Goal: Task Accomplishment & Management: Manage account settings

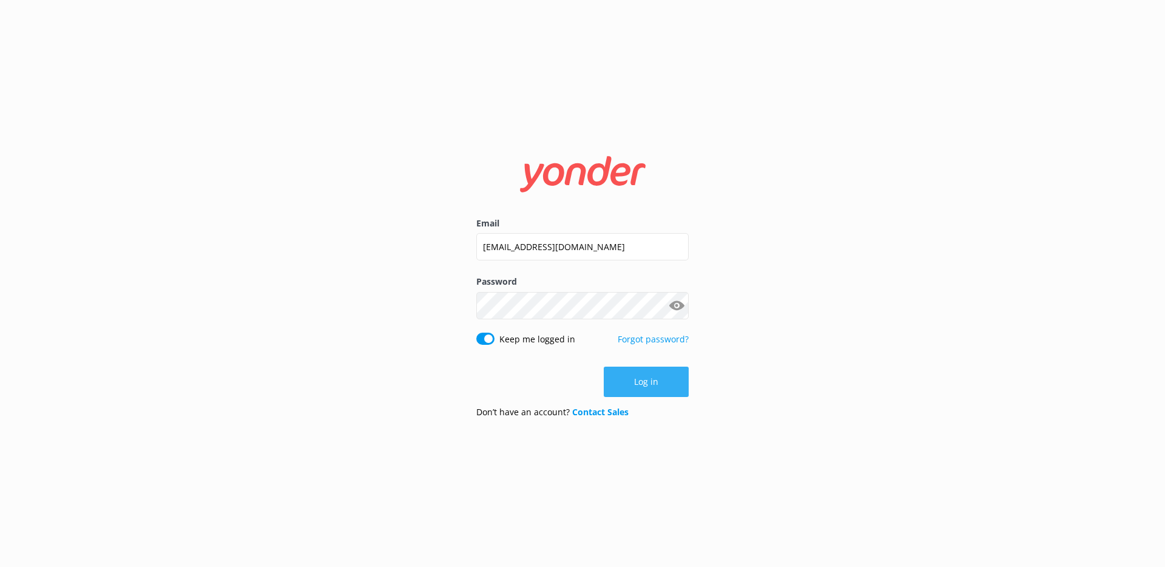
click at [639, 382] on button "Log in" at bounding box center [646, 381] width 85 height 30
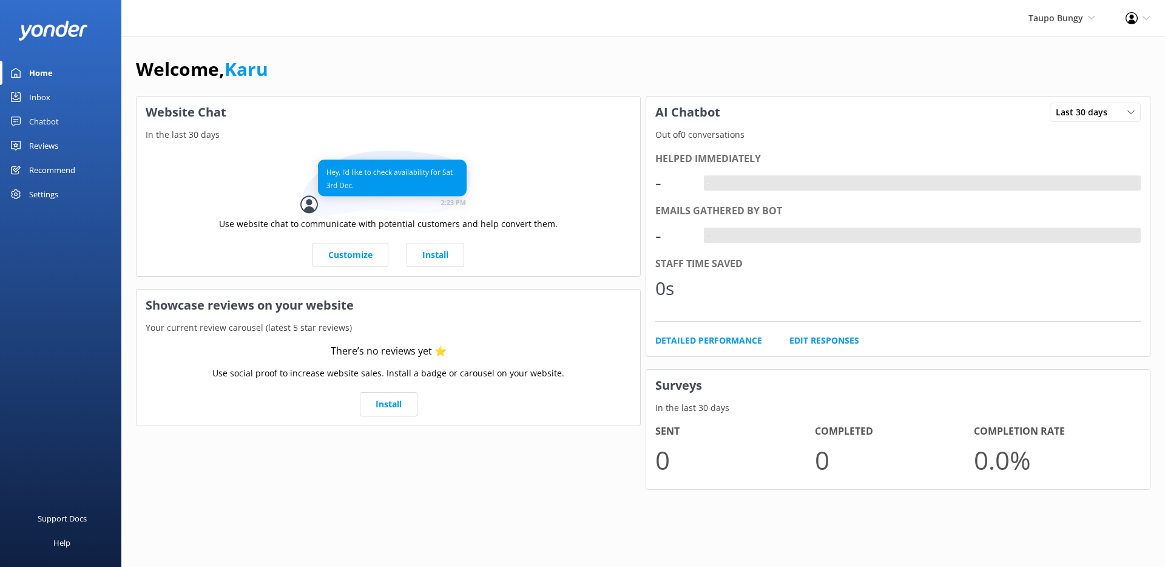
click at [32, 118] on div "Chatbot" at bounding box center [44, 121] width 30 height 24
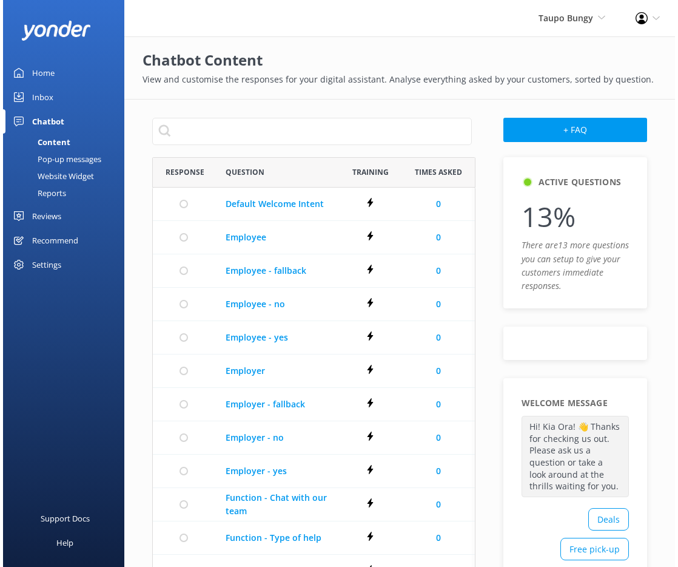
scroll to position [522, 315]
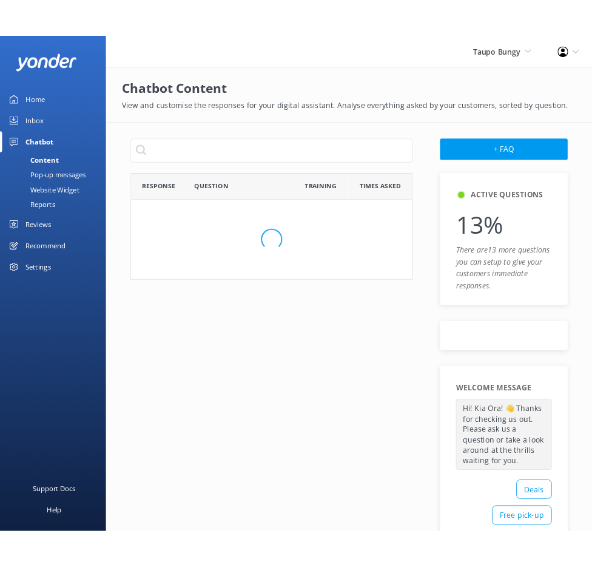
scroll to position [522, 315]
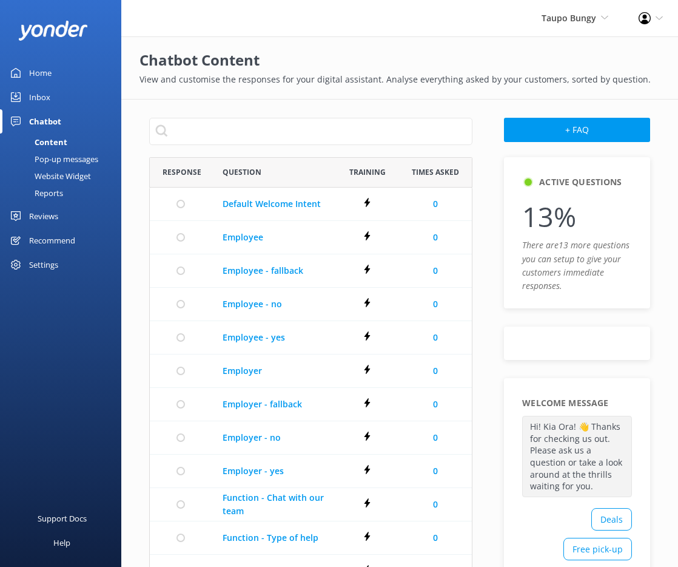
click at [52, 270] on div "Settings" at bounding box center [43, 264] width 29 height 24
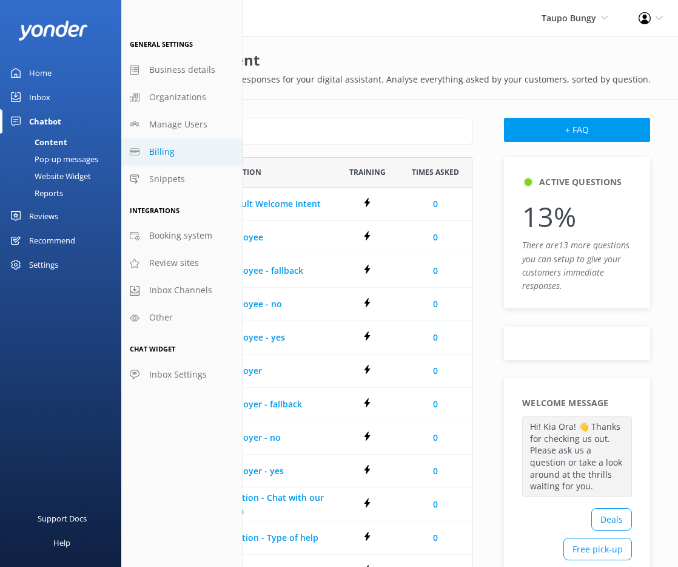
click at [172, 158] on link "Billing" at bounding box center [181, 151] width 121 height 27
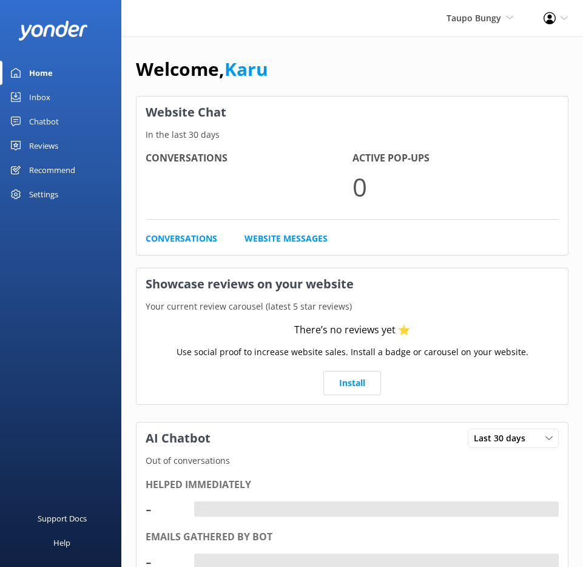
click at [56, 120] on div "Chatbot" at bounding box center [44, 121] width 30 height 24
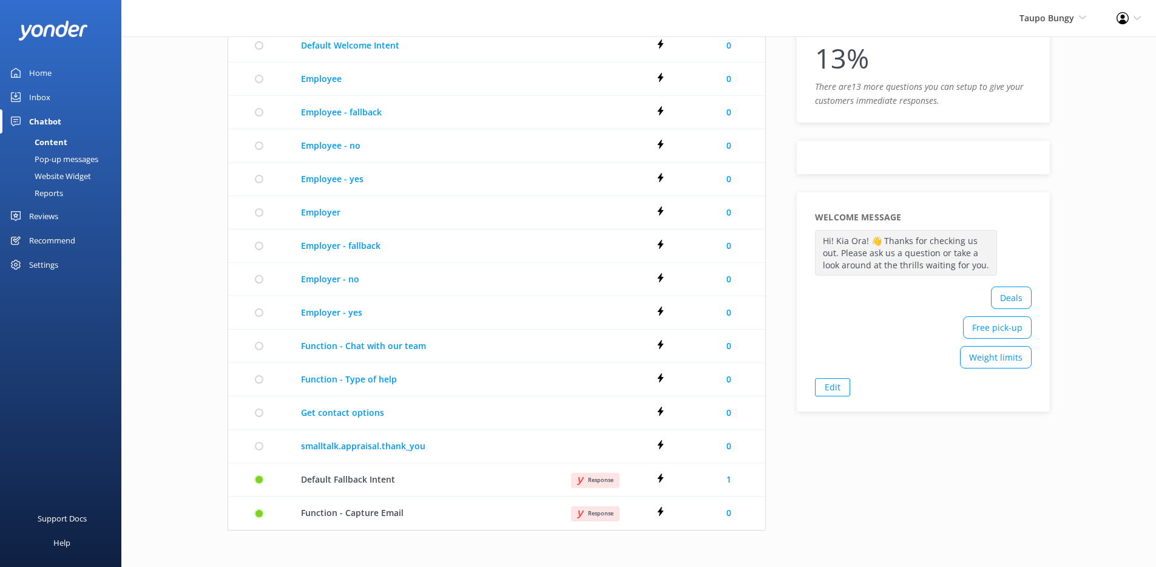
scroll to position [522, 528]
click at [56, 262] on div "Settings" at bounding box center [43, 264] width 29 height 24
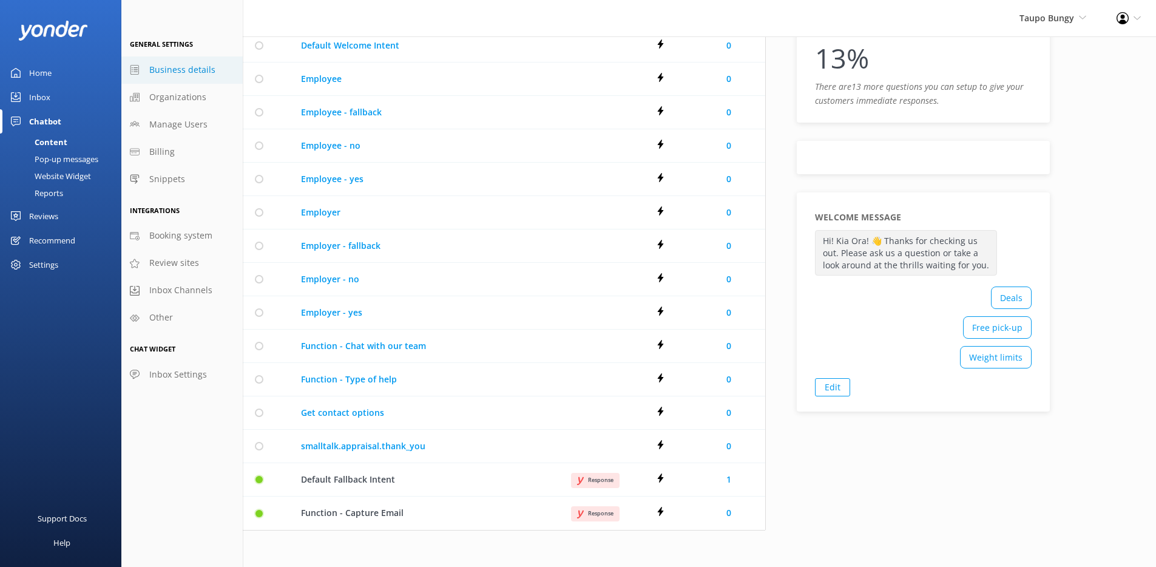
click at [187, 76] on link "Business details" at bounding box center [181, 69] width 121 height 27
select select "Pacific/Auckland"
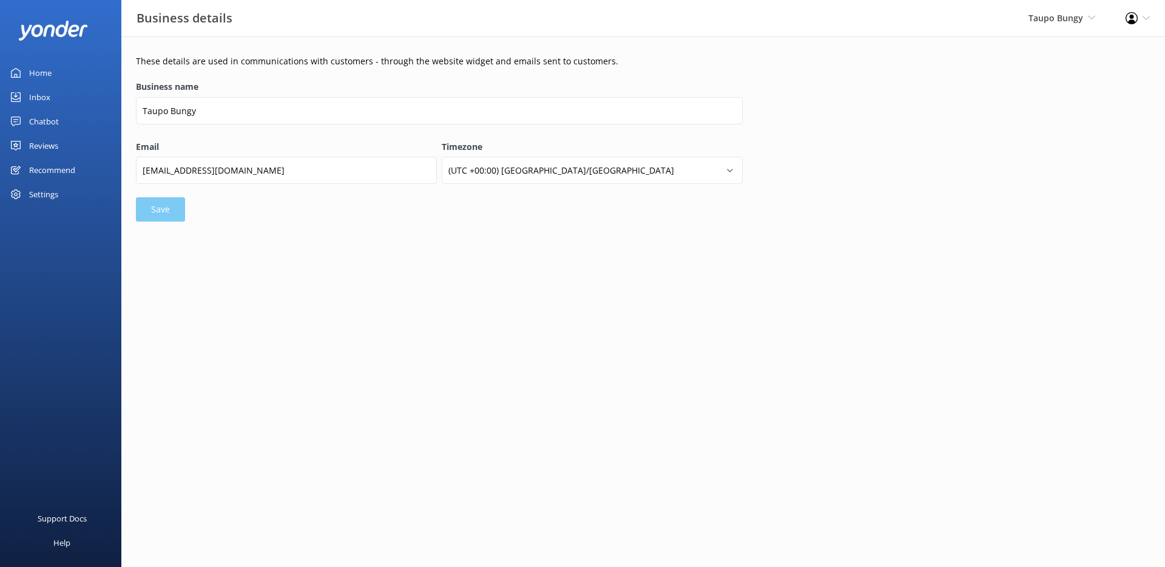
click at [66, 195] on div "Settings" at bounding box center [60, 194] width 121 height 24
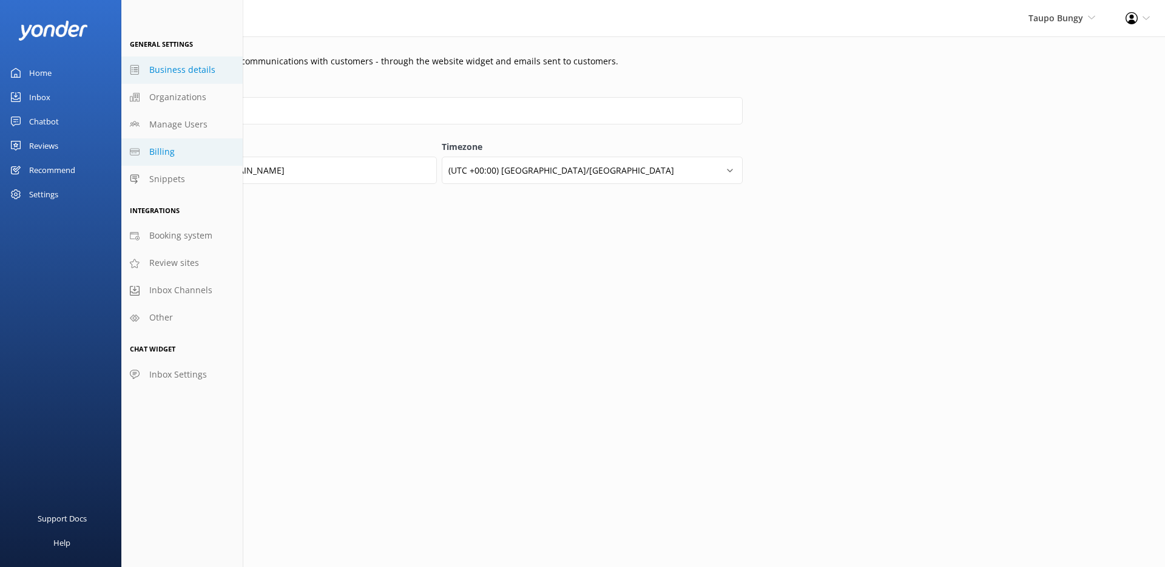
click at [185, 152] on link "Billing" at bounding box center [181, 151] width 121 height 27
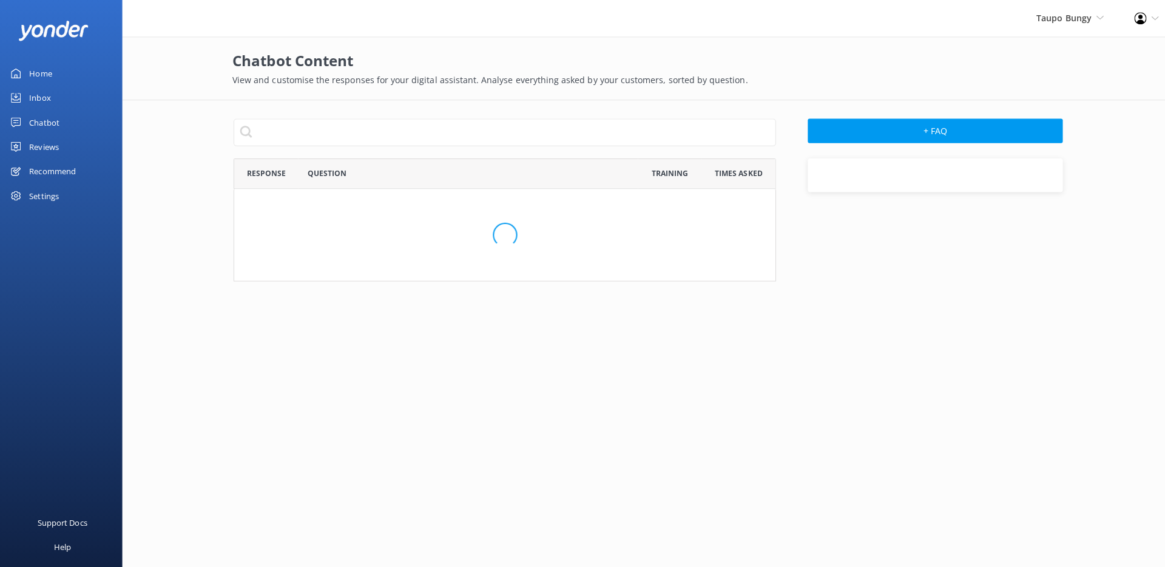
scroll to position [522, 528]
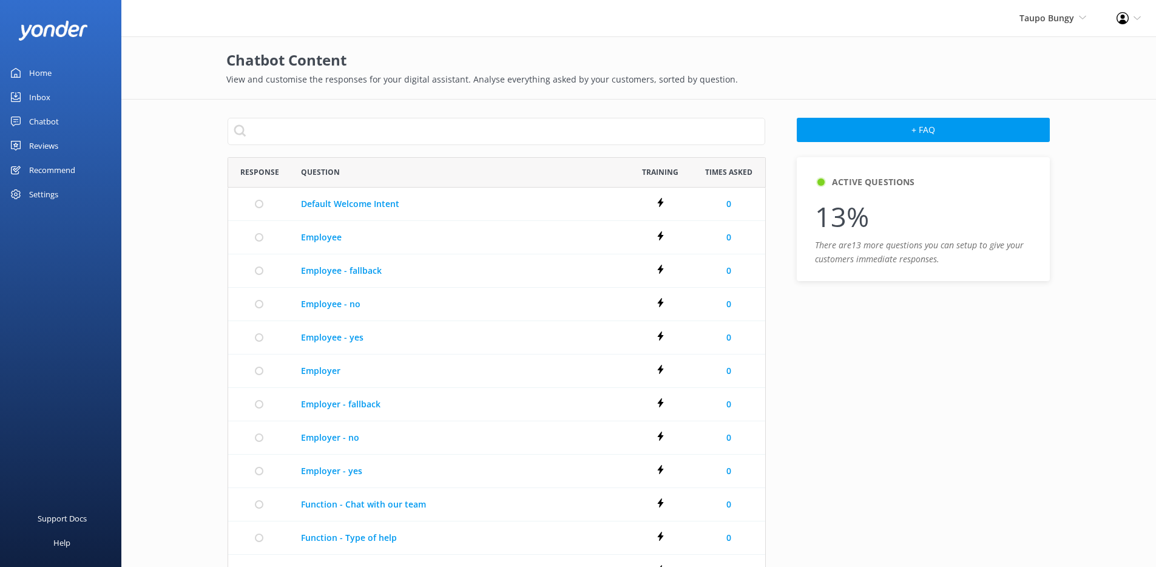
click at [64, 125] on link "Chatbot" at bounding box center [60, 121] width 121 height 24
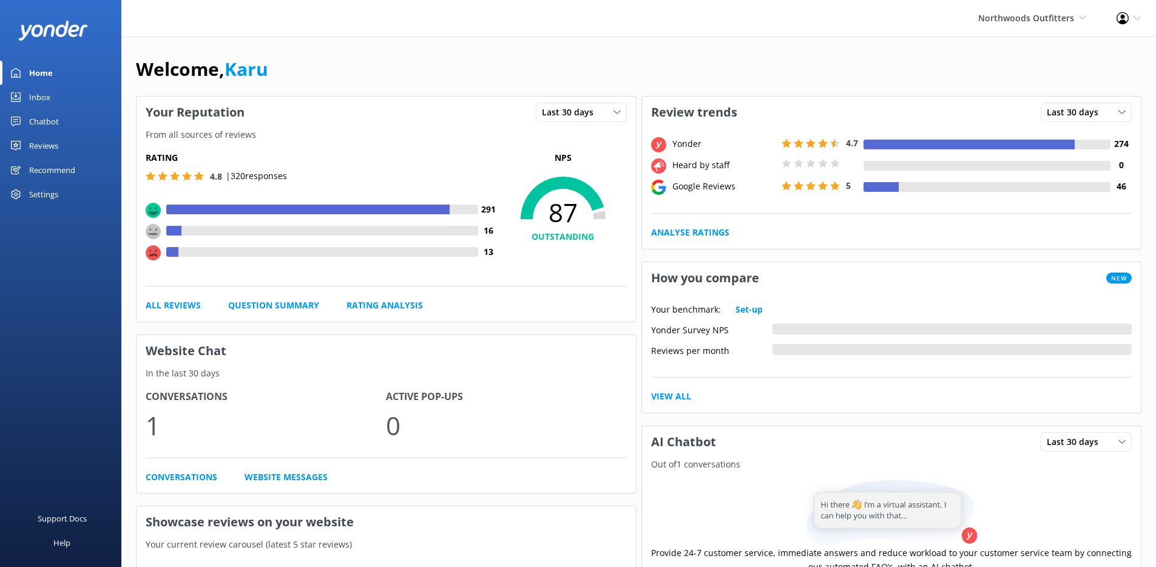
click at [78, 122] on link "Chatbot" at bounding box center [60, 121] width 121 height 24
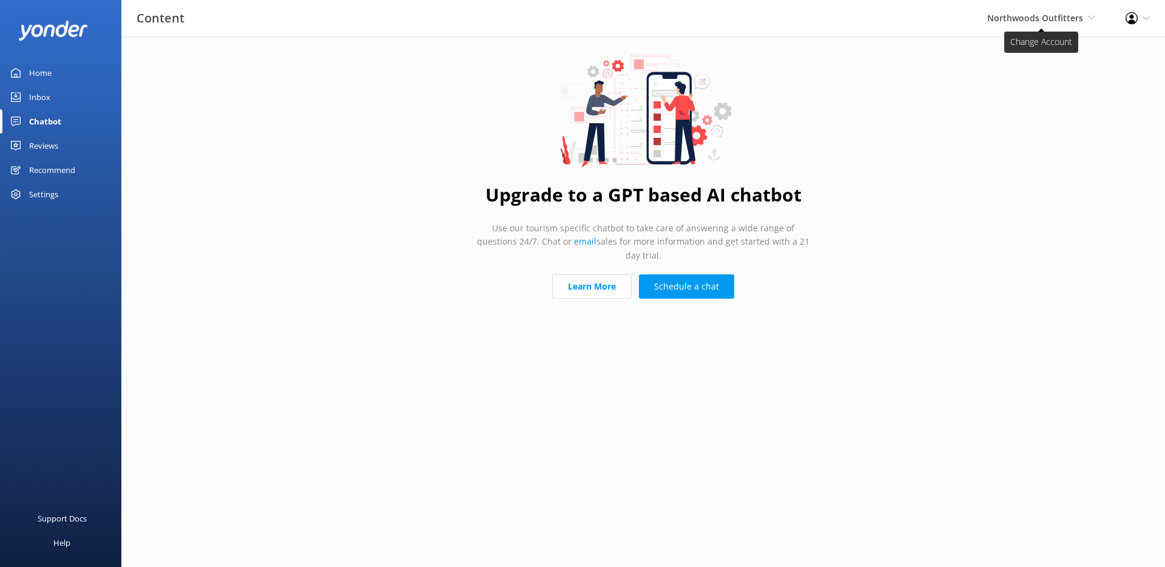
click at [1017, 14] on span "Northwoods Outfitters" at bounding box center [1035, 18] width 96 height 12
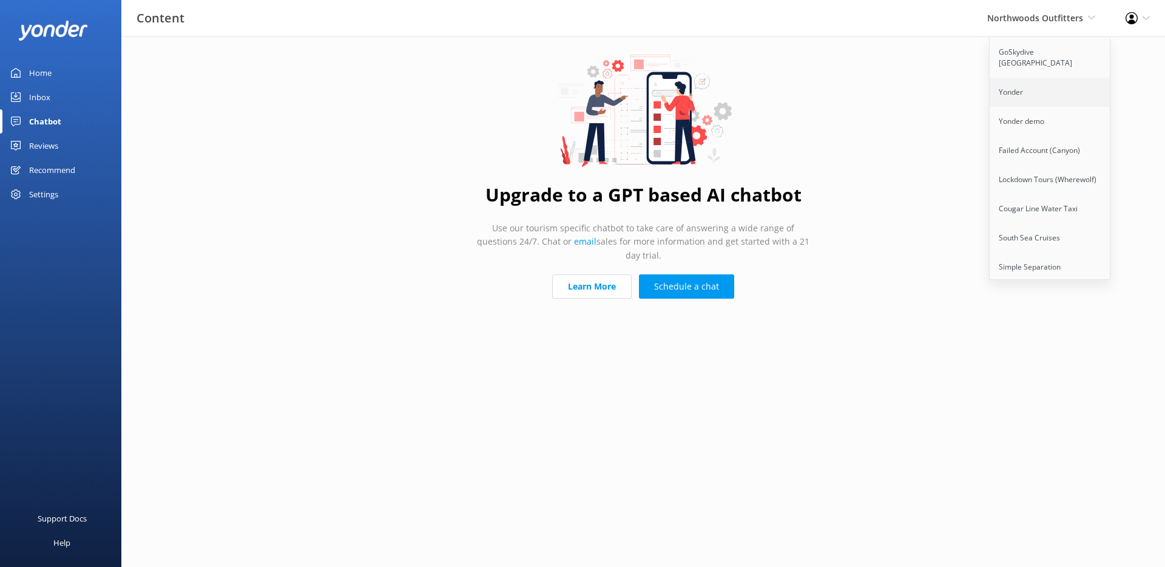
click at [1006, 89] on link "Yonder" at bounding box center [1049, 92] width 121 height 29
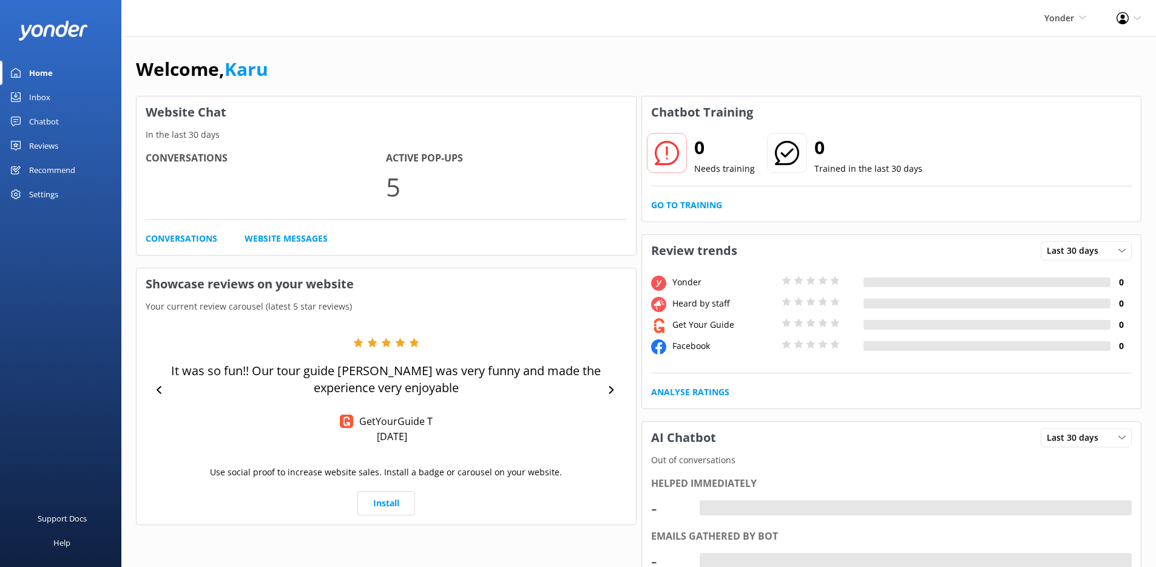
click at [58, 113] on div "Chatbot" at bounding box center [44, 121] width 30 height 24
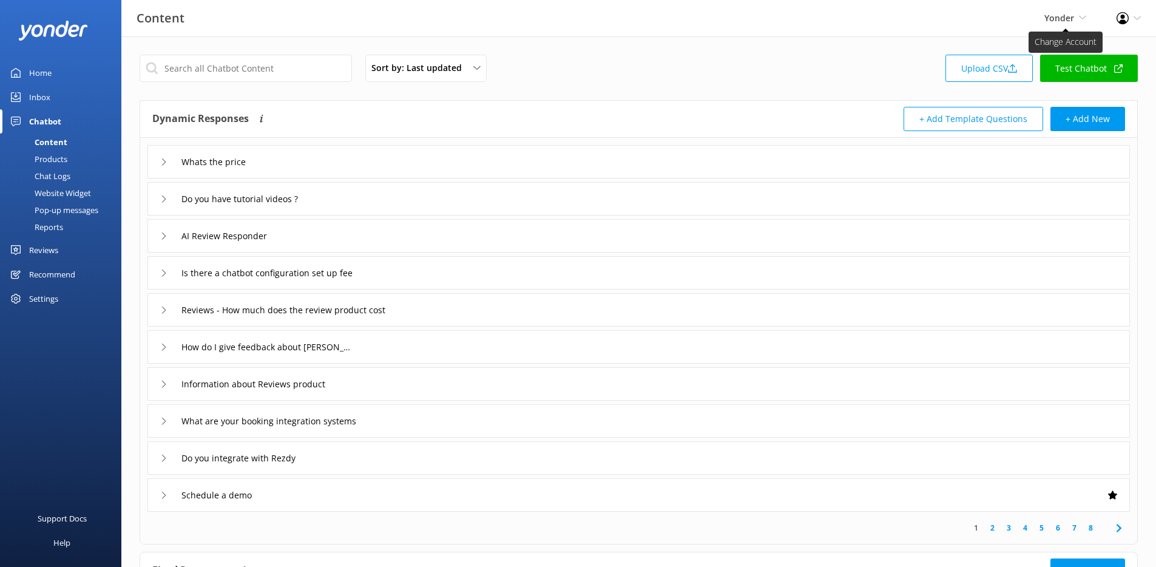
click at [1047, 16] on span "Yonder" at bounding box center [1059, 18] width 30 height 12
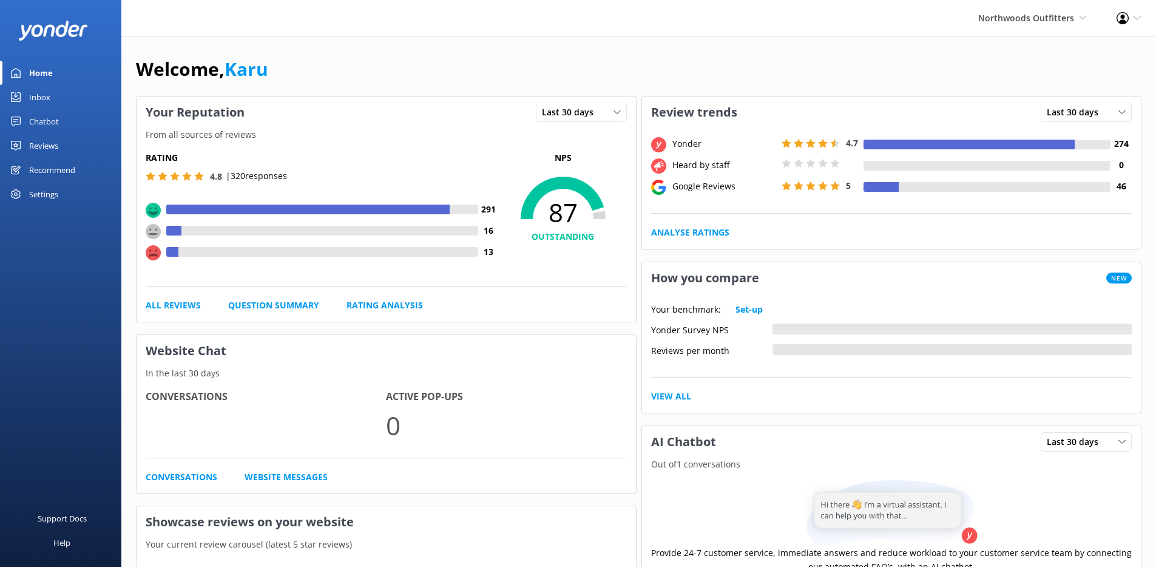
click at [52, 126] on div "Chatbot" at bounding box center [44, 121] width 30 height 24
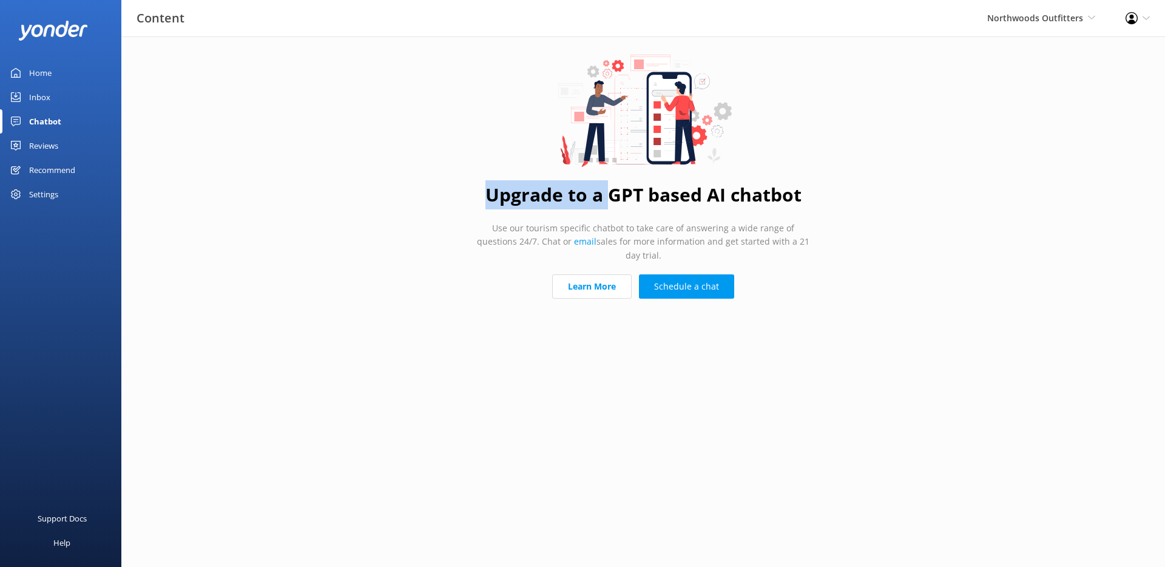
drag, startPoint x: 503, startPoint y: 194, endPoint x: 607, endPoint y: 192, distance: 103.7
click at [607, 192] on h1 "Upgrade to a GPT based AI chatbot" at bounding box center [643, 194] width 316 height 29
copy h1 "Upgrade to a"
